Goal: Information Seeking & Learning: Learn about a topic

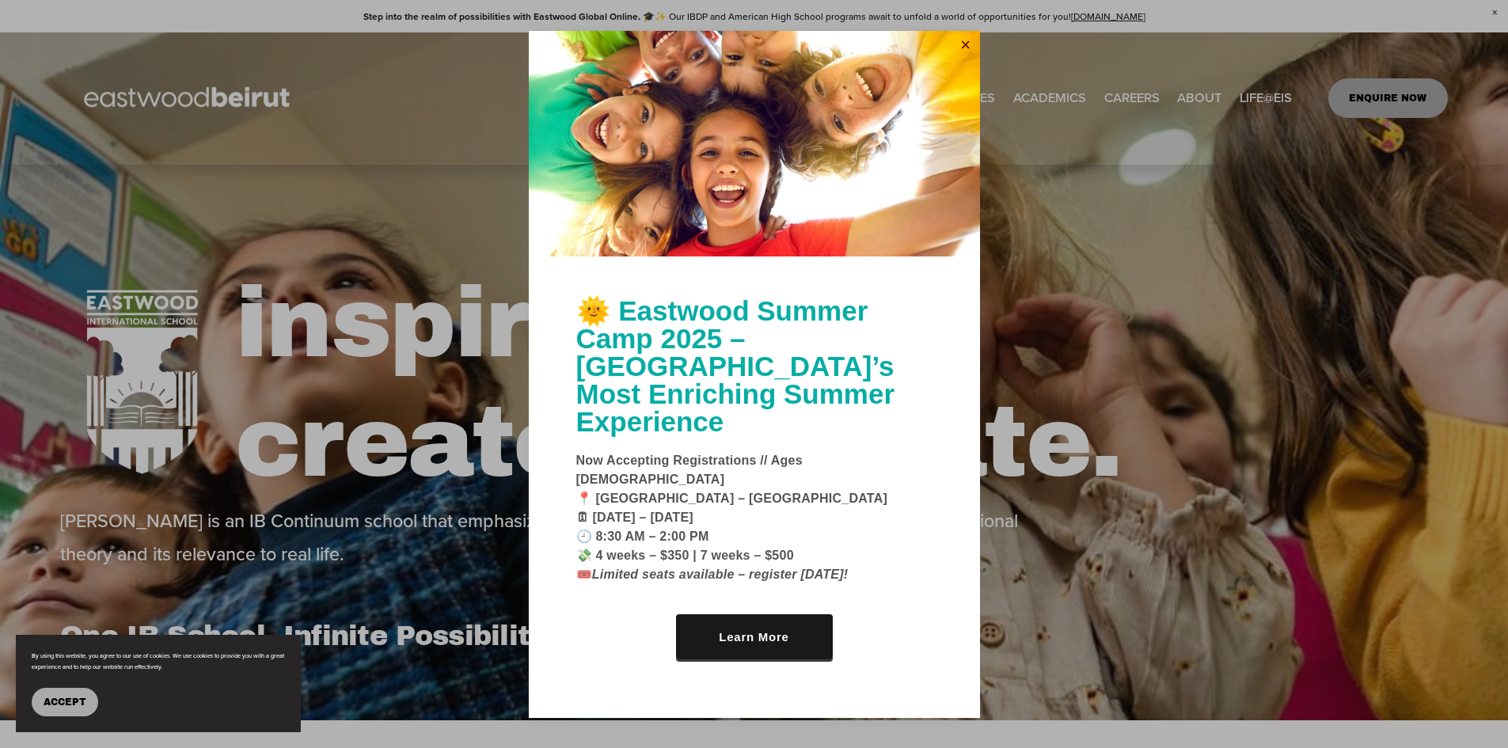
click at [967, 59] on link "Close" at bounding box center [966, 45] width 24 height 25
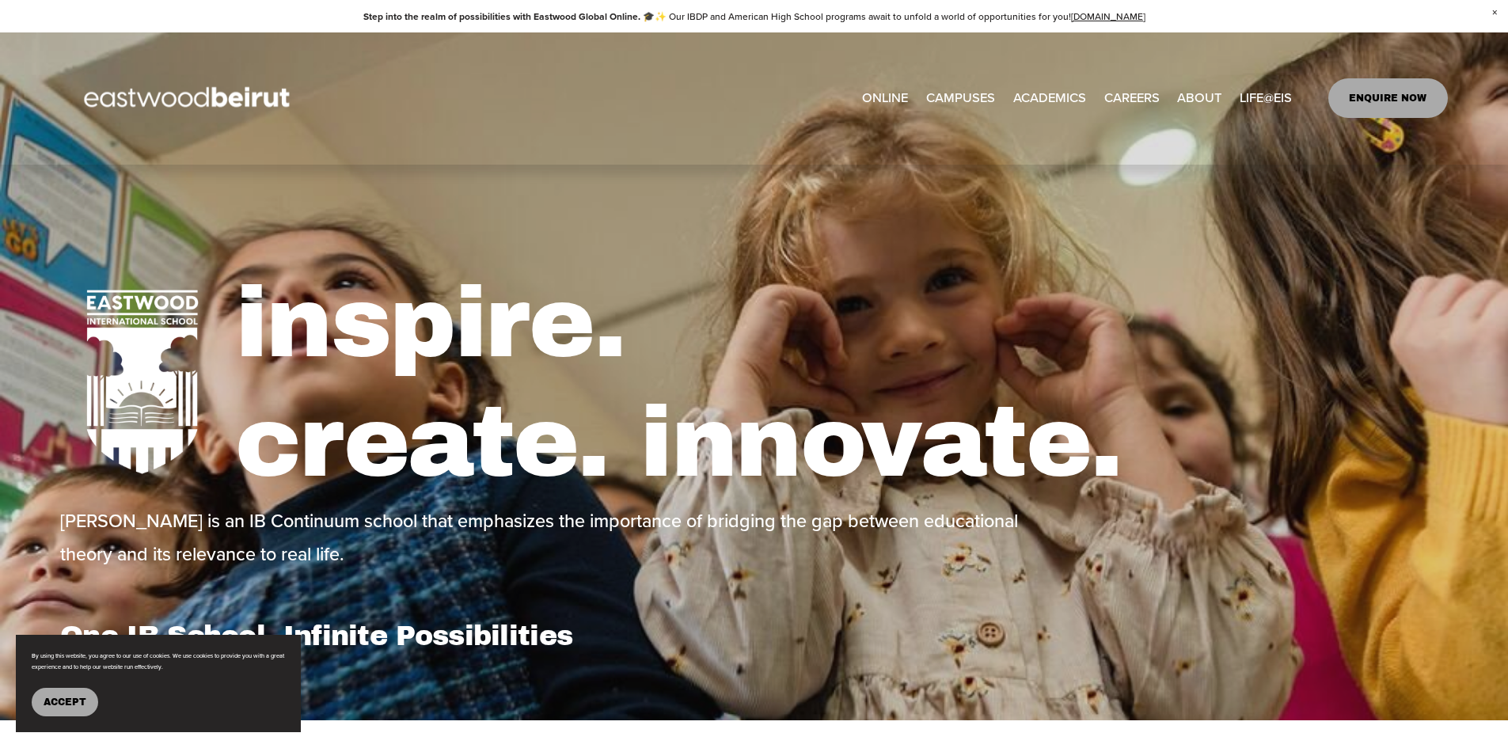
click at [0, 0] on span "Tuition & Financial Aid" at bounding box center [0, 0] width 0 height 0
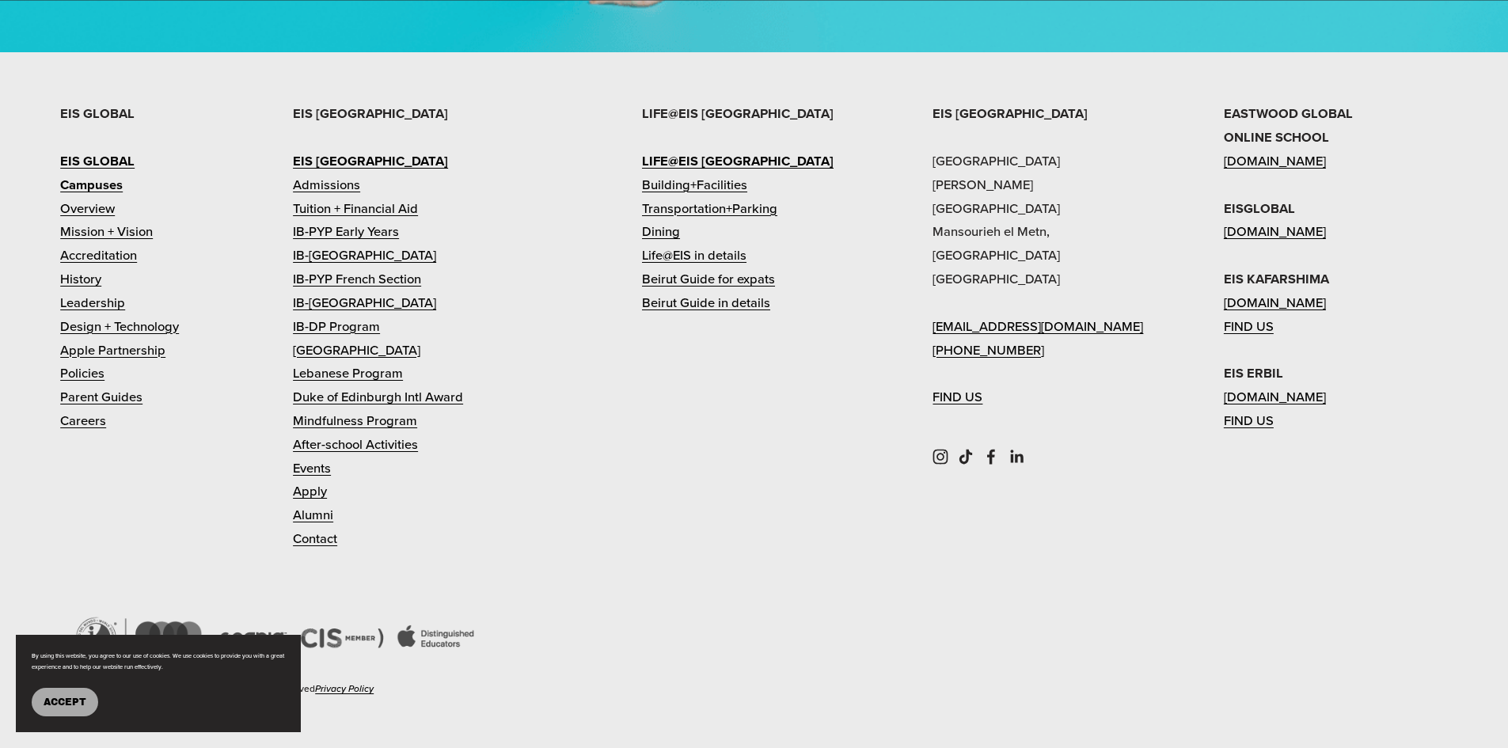
scroll to position [2586, 0]
click at [329, 196] on link "Admissions" at bounding box center [326, 185] width 67 height 24
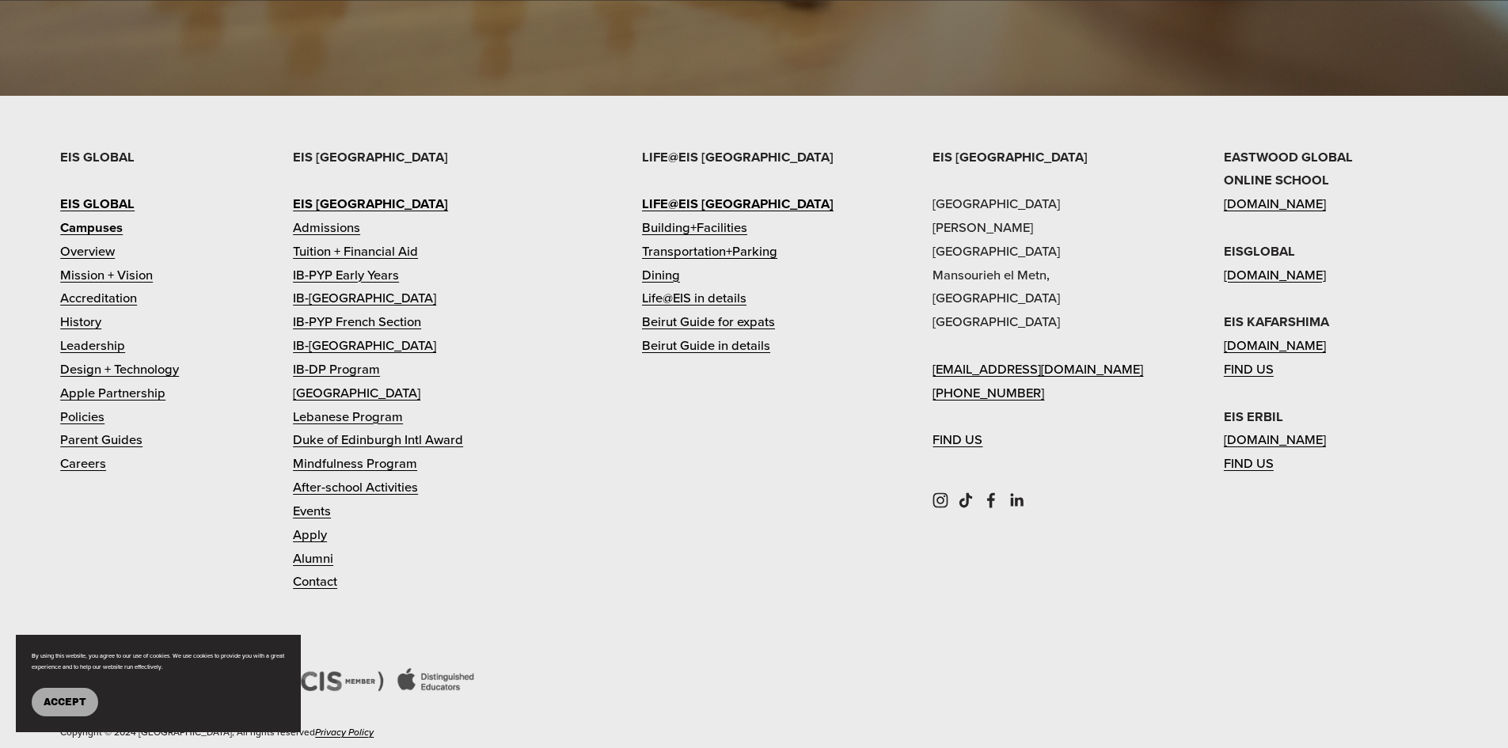
scroll to position [1900, 0]
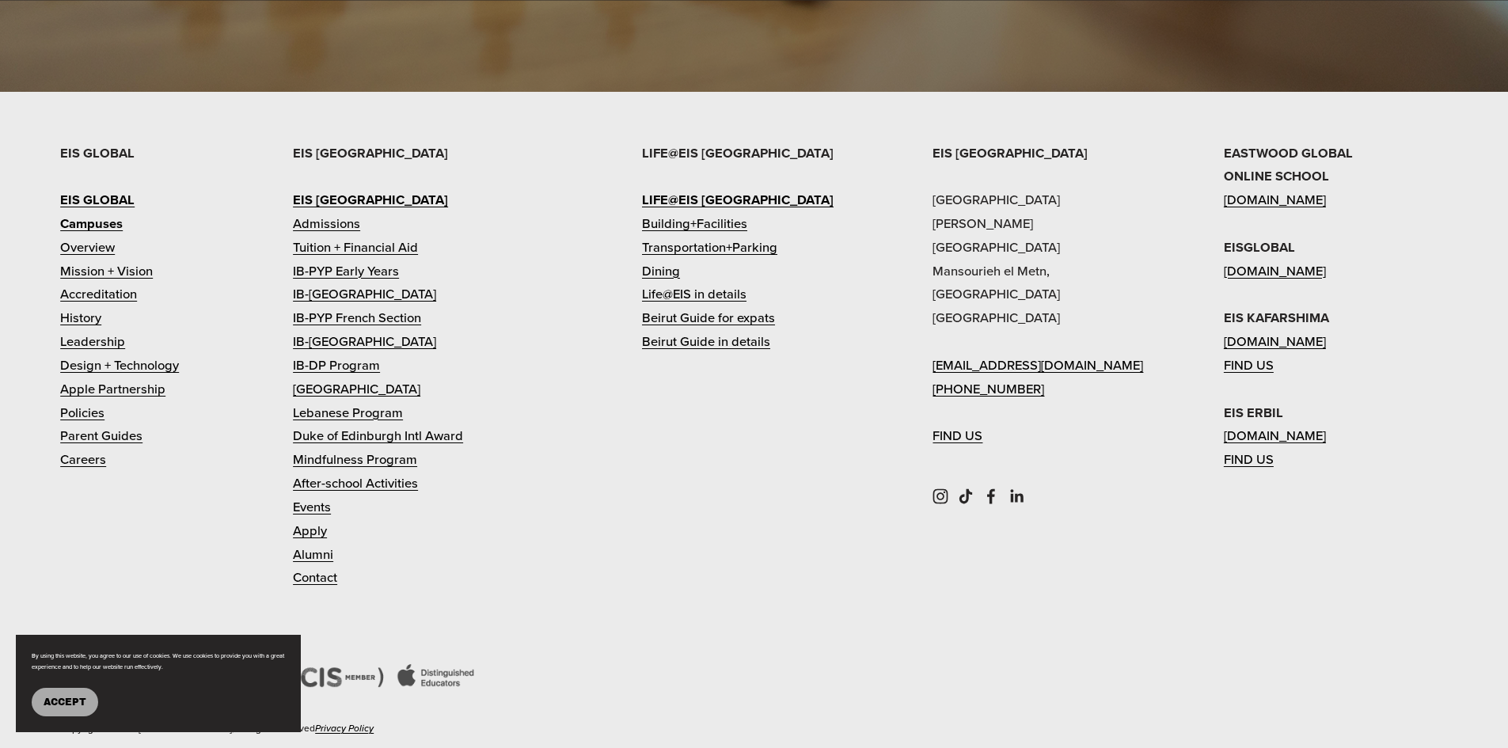
click at [321, 378] on link "[GEOGRAPHIC_DATA]" at bounding box center [356, 390] width 127 height 24
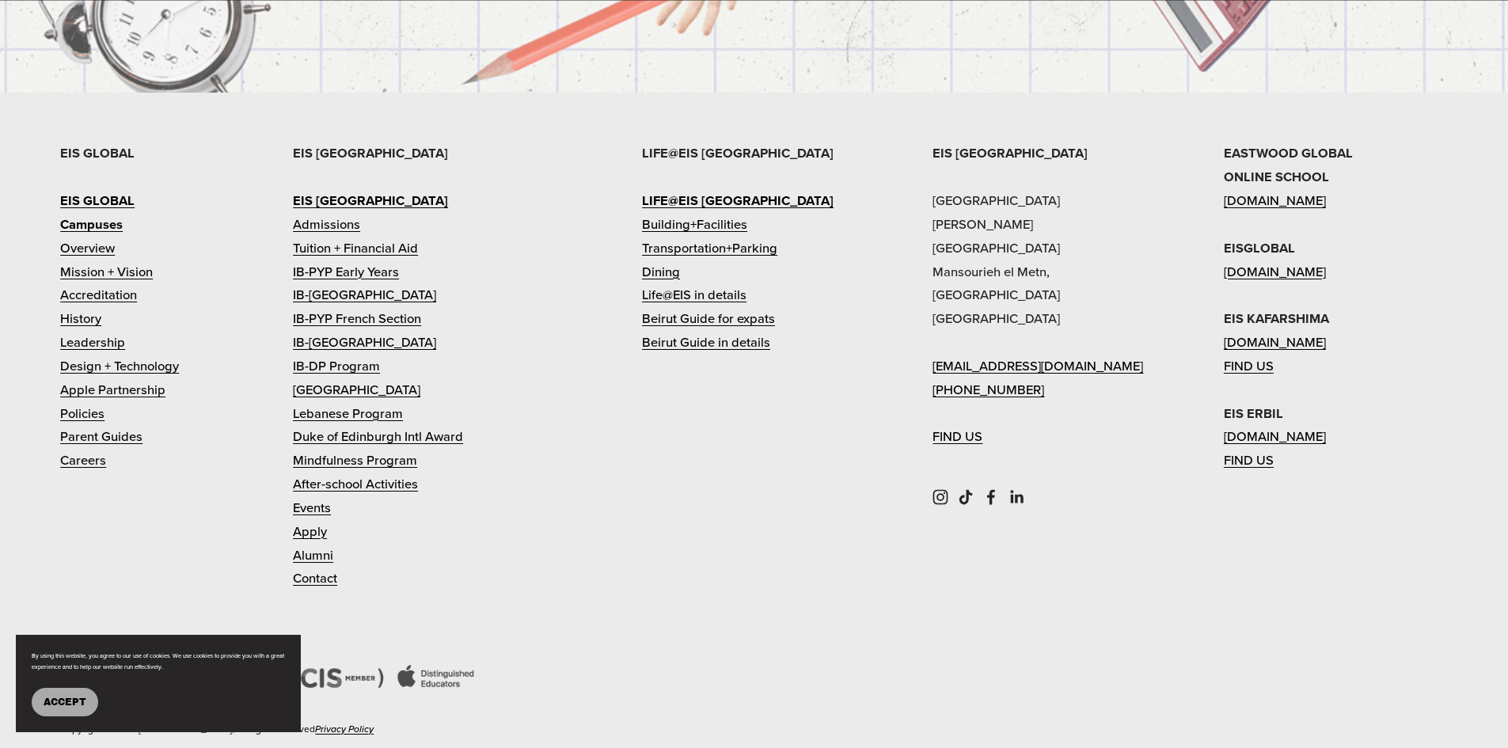
scroll to position [6060, 0]
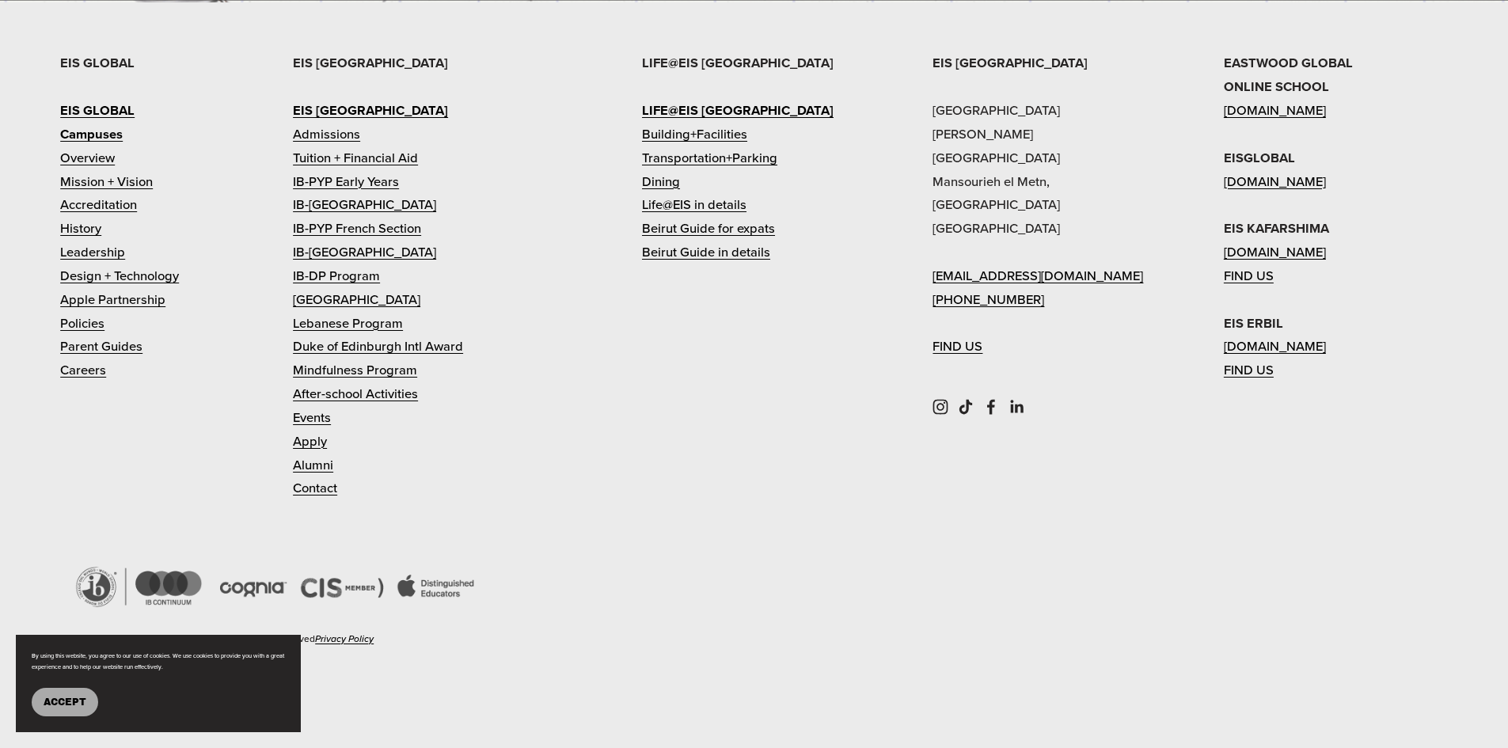
click at [332, 318] on link "Lebanese Program" at bounding box center [348, 324] width 110 height 24
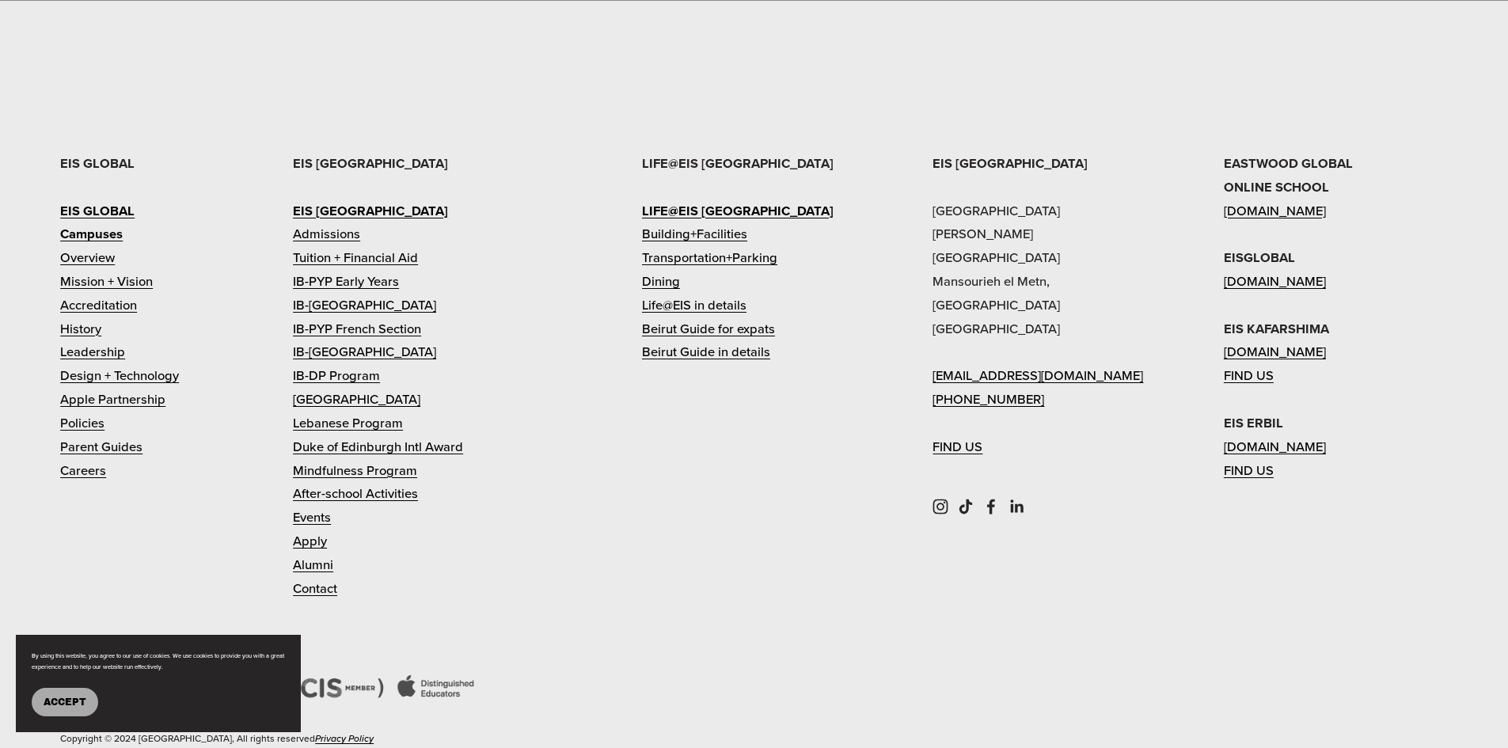
scroll to position [4380, 0]
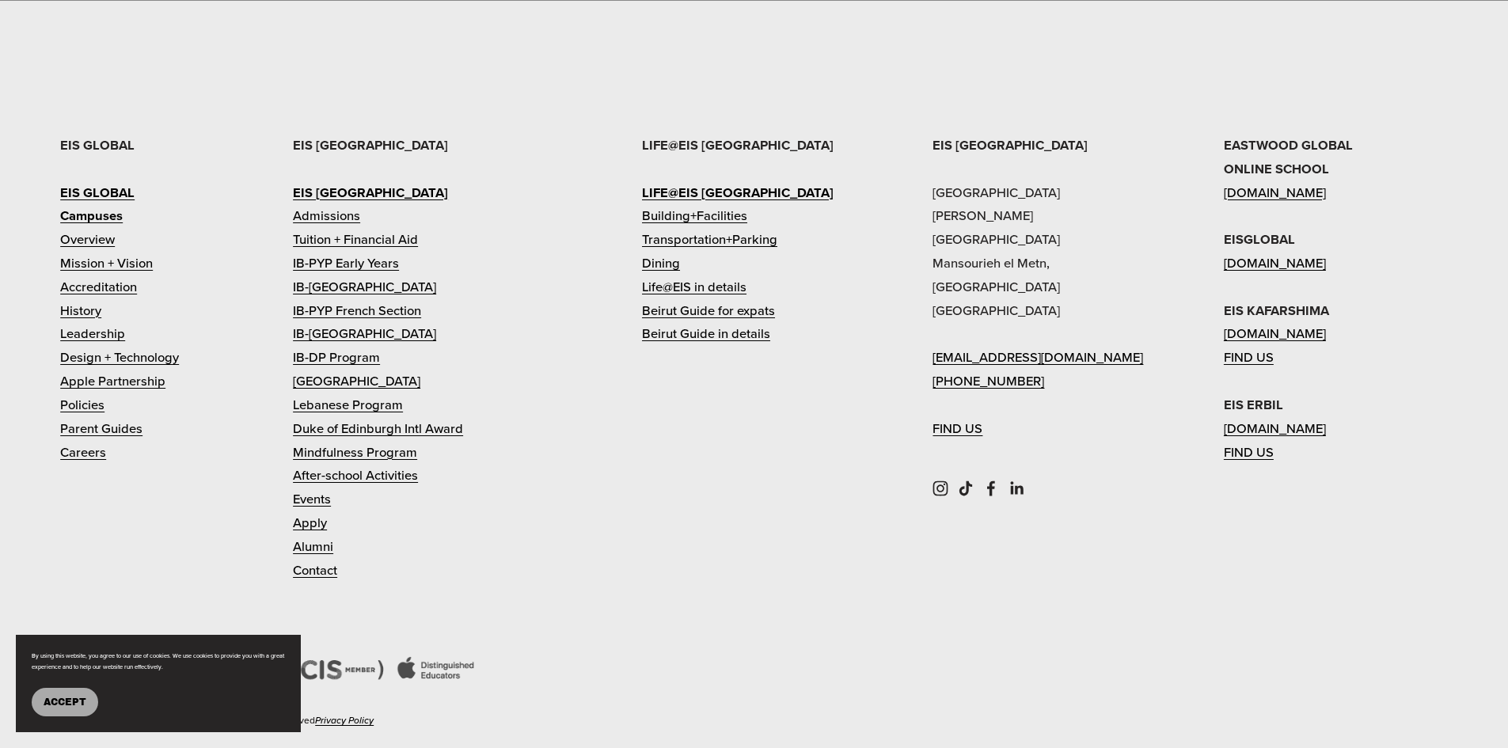
click at [314, 228] on link "Admissions" at bounding box center [326, 216] width 67 height 24
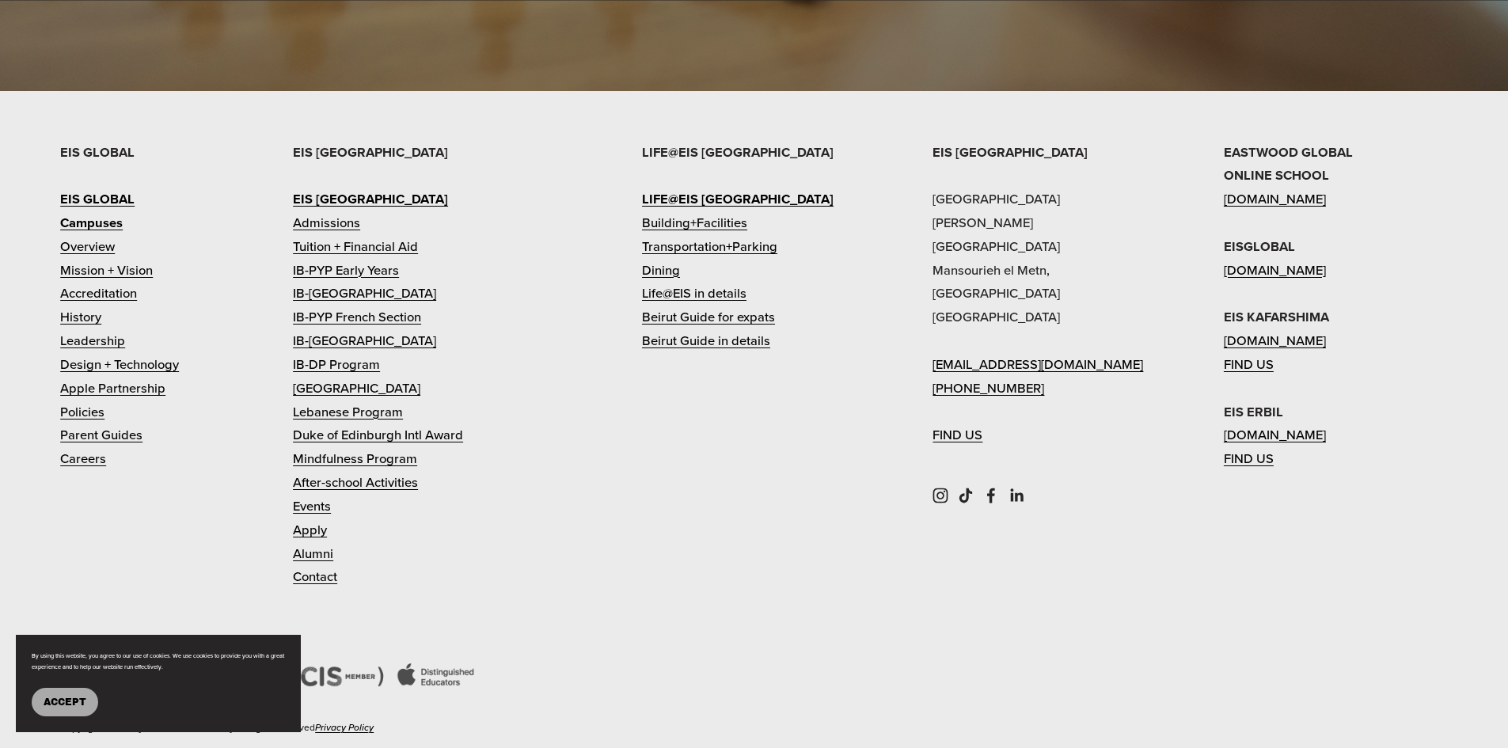
scroll to position [1919, 0]
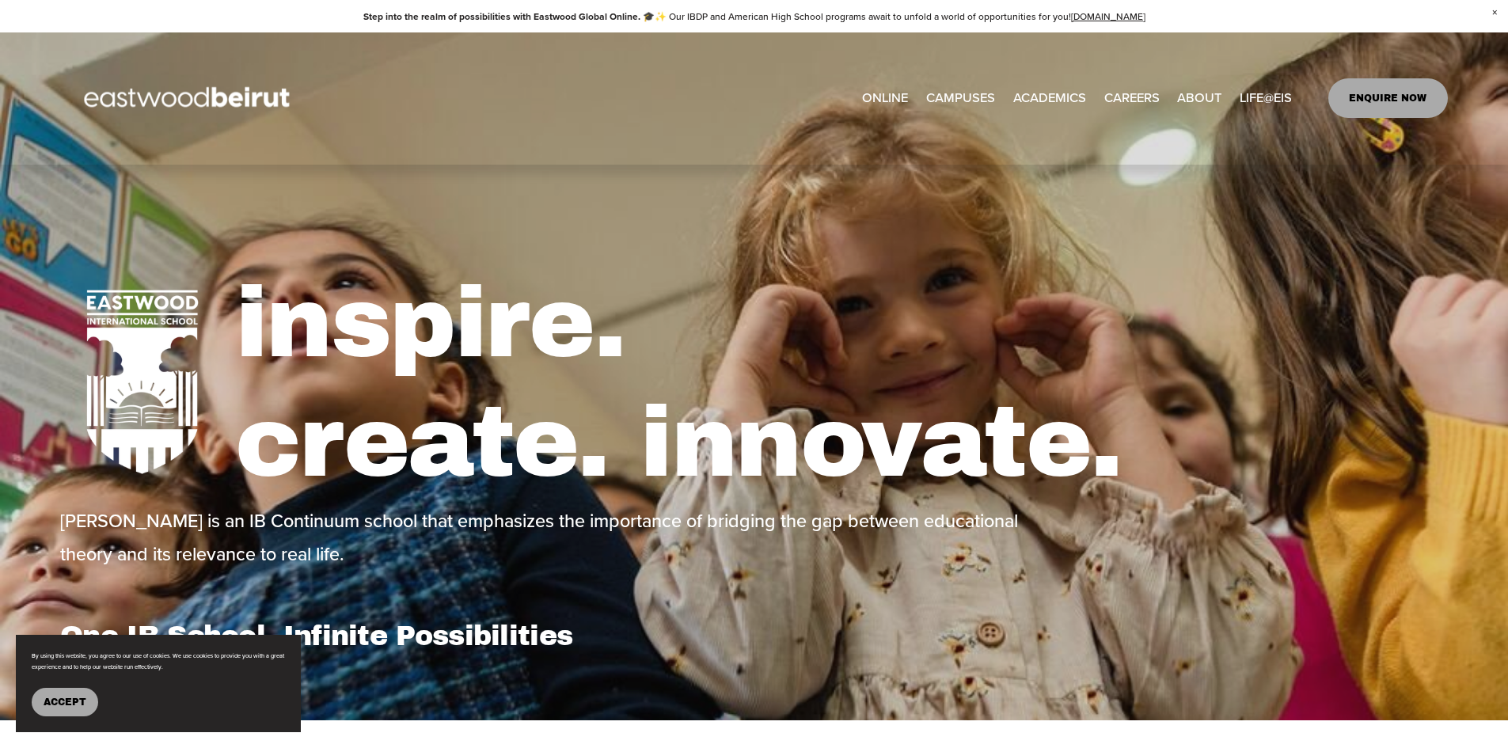
drag, startPoint x: 8, startPoint y: 0, endPoint x: 1047, endPoint y: 98, distance: 1043.3
click at [1047, 98] on span "ACADEMICS" at bounding box center [1049, 98] width 73 height 24
